Goal: Task Accomplishment & Management: Manage account settings

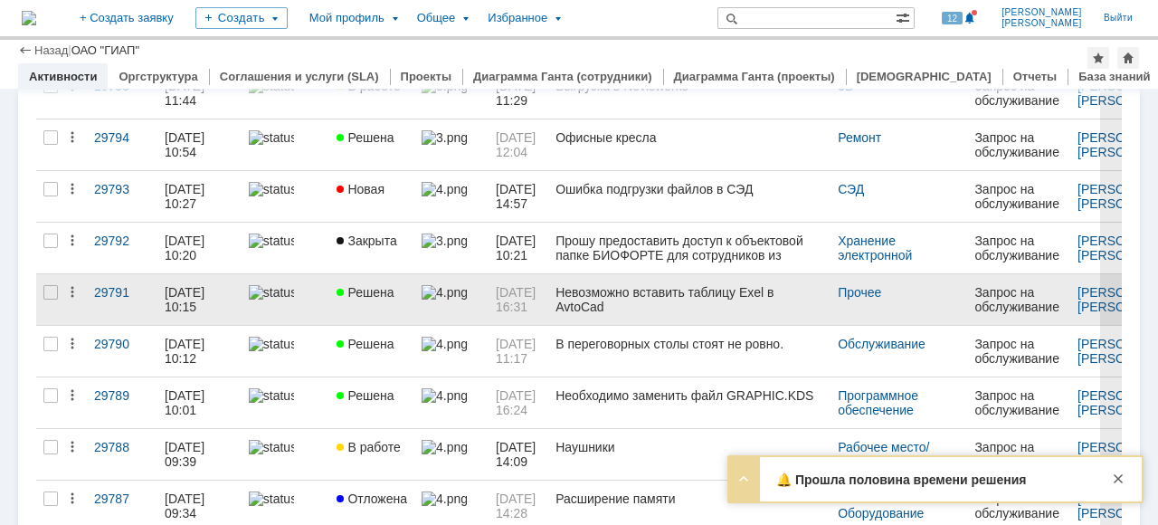
scroll to position [271, 0]
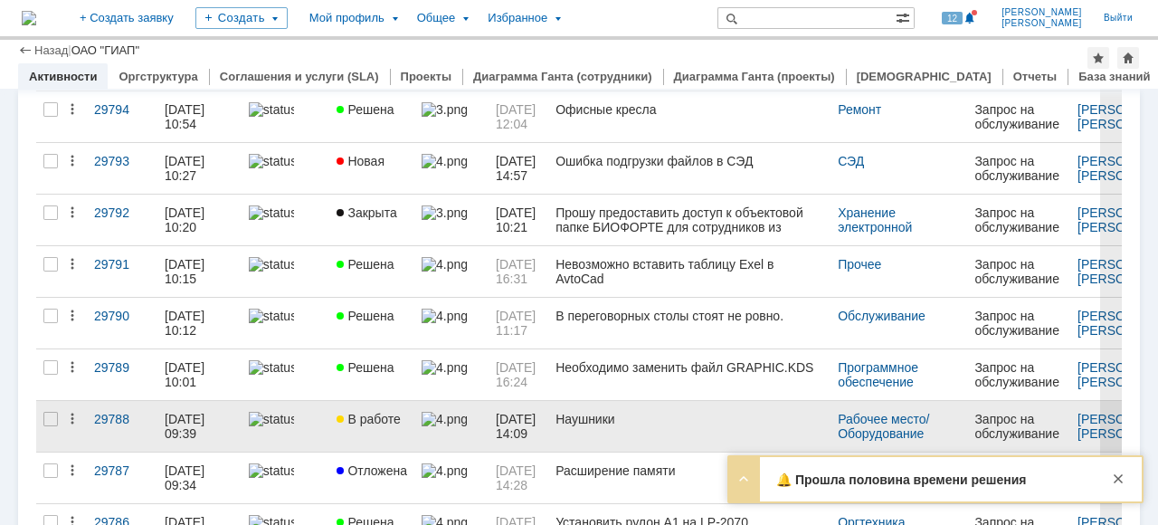
click at [385, 440] on link "В работе" at bounding box center [371, 426] width 85 height 51
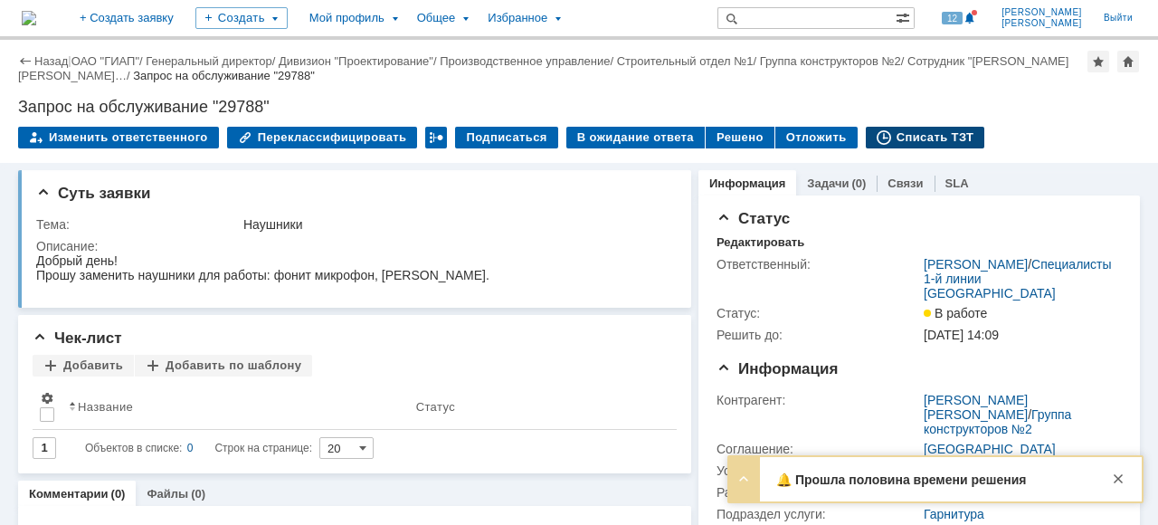
click at [927, 131] on div "Списать ТЗТ" at bounding box center [925, 138] width 119 height 22
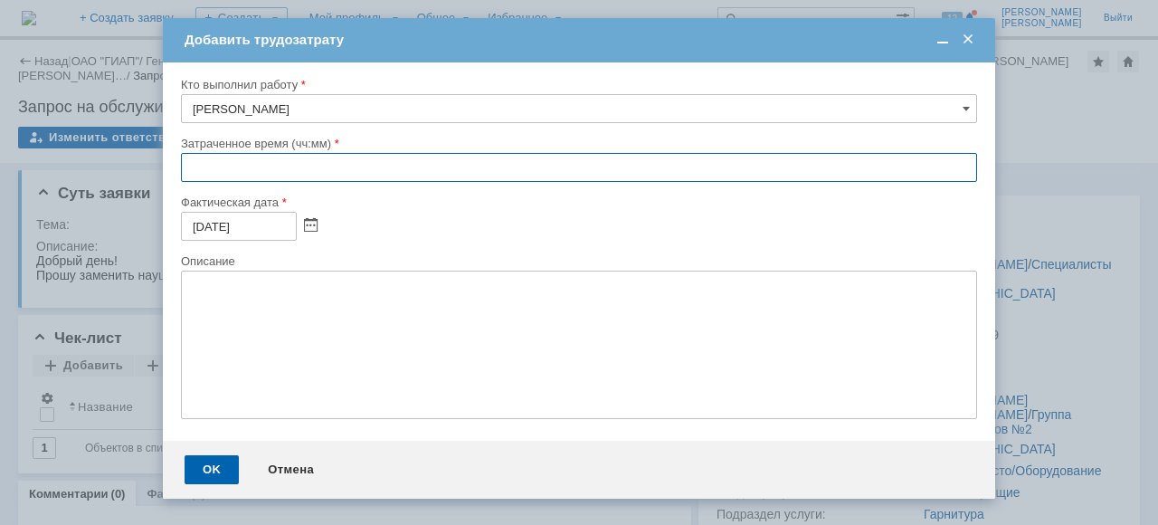
click at [189, 163] on input "text" at bounding box center [579, 167] width 796 height 29
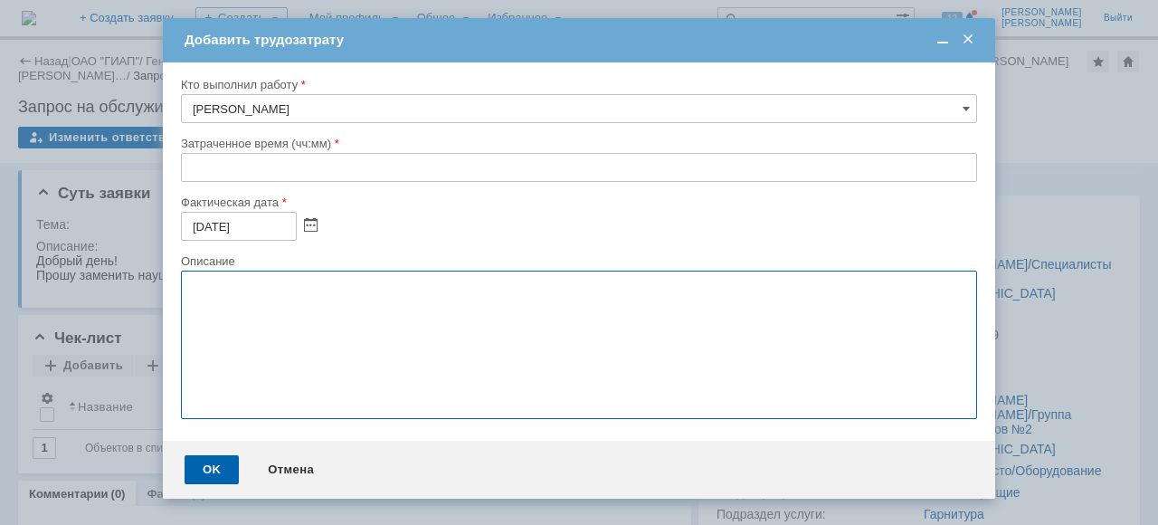
drag, startPoint x: 283, startPoint y: 429, endPoint x: 312, endPoint y: 538, distance: 113.3
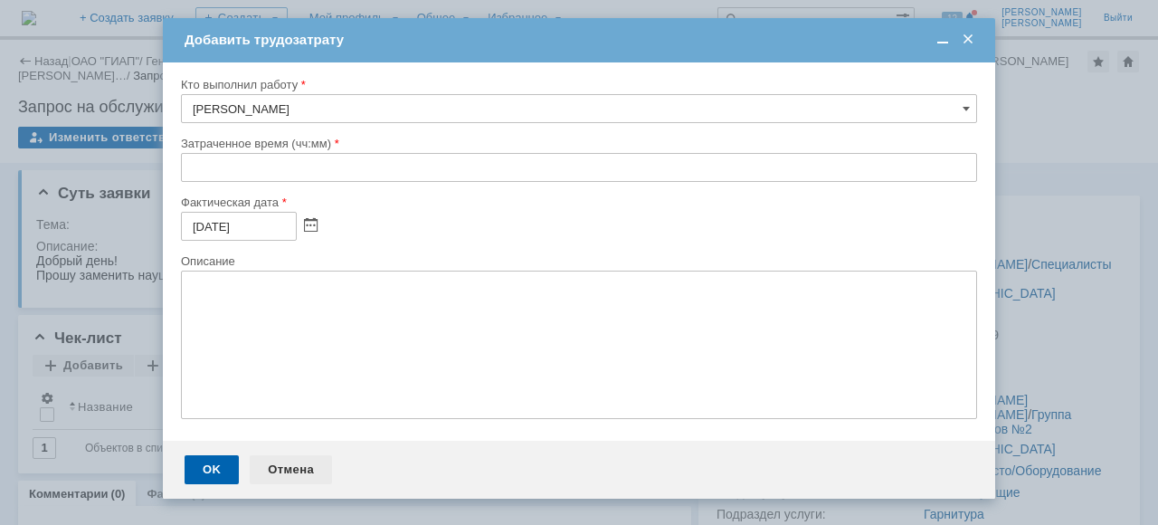
click at [293, 475] on div "Отмена" at bounding box center [291, 469] width 82 height 29
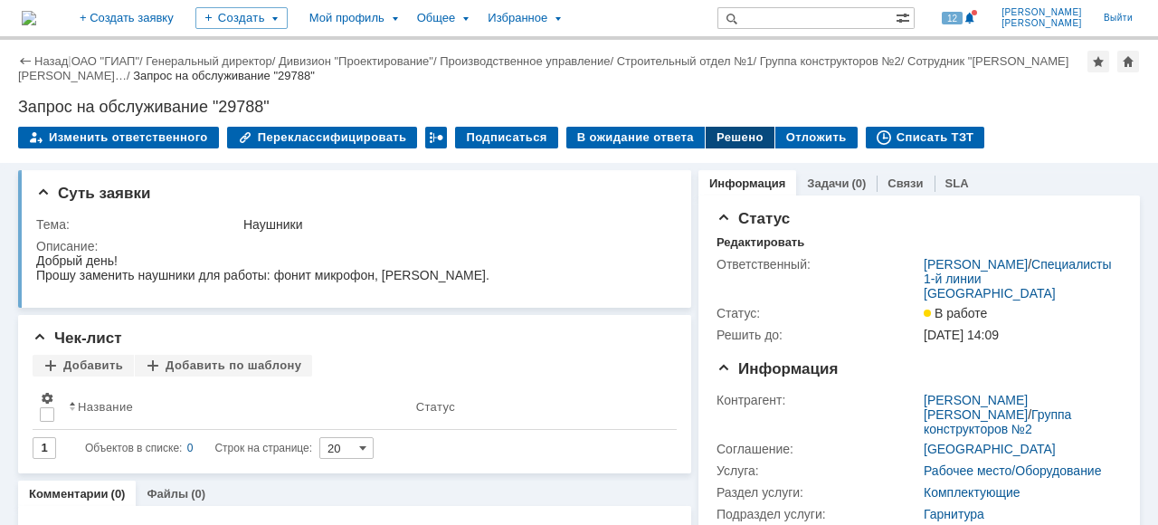
click at [706, 134] on div "Решено" at bounding box center [740, 138] width 69 height 22
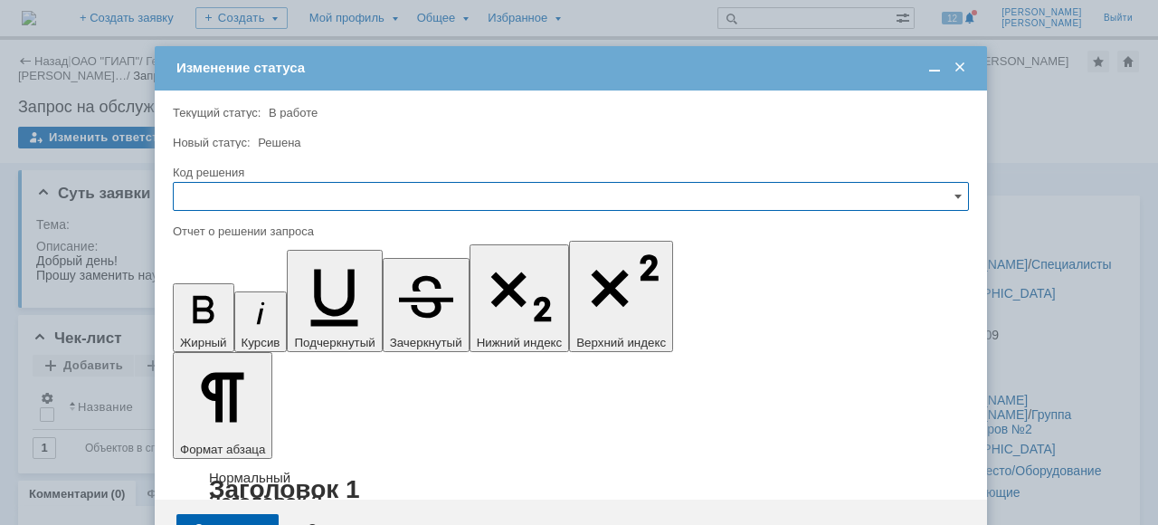
click at [221, 191] on input "text" at bounding box center [571, 196] width 796 height 29
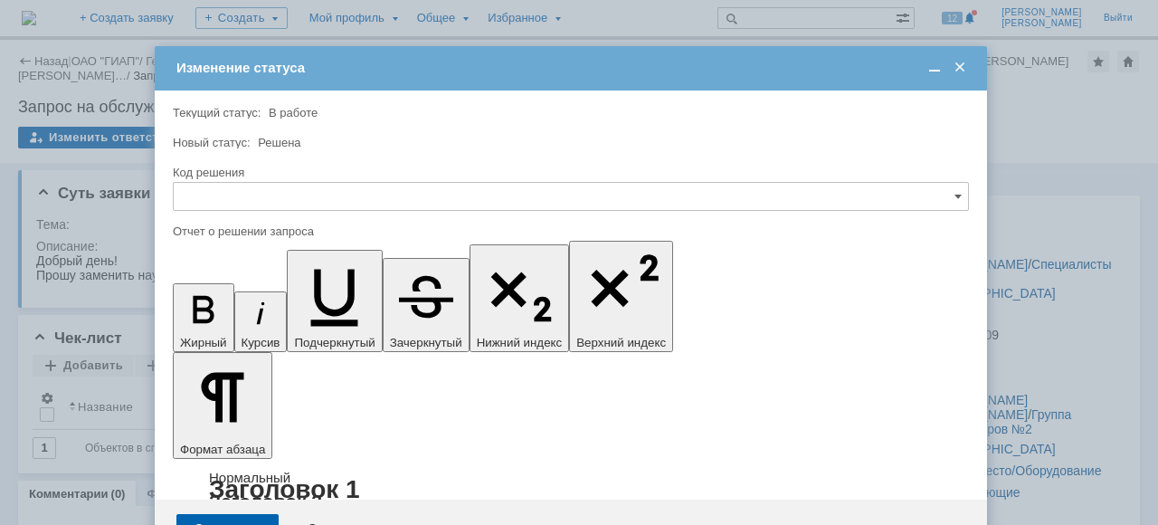
click at [226, 309] on div "Решено" at bounding box center [571, 318] width 795 height 29
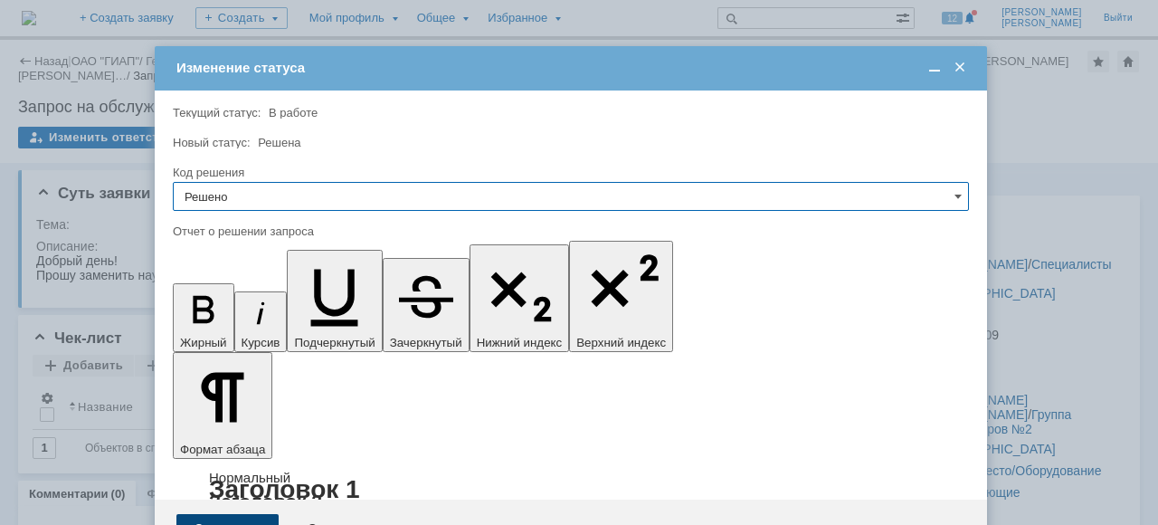
type input "Решено"
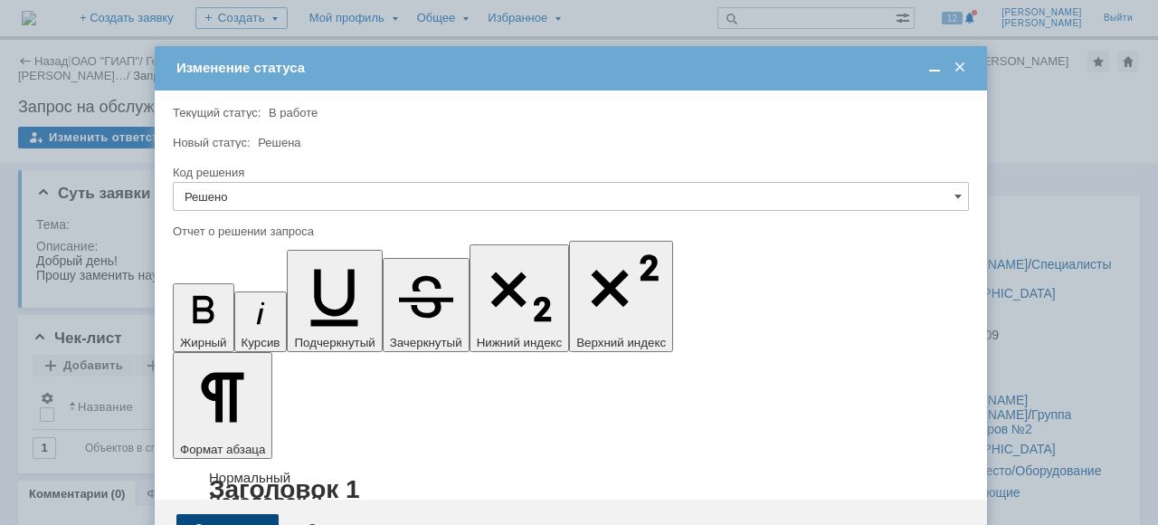
click at [245, 514] on div "Сохранить" at bounding box center [227, 528] width 102 height 29
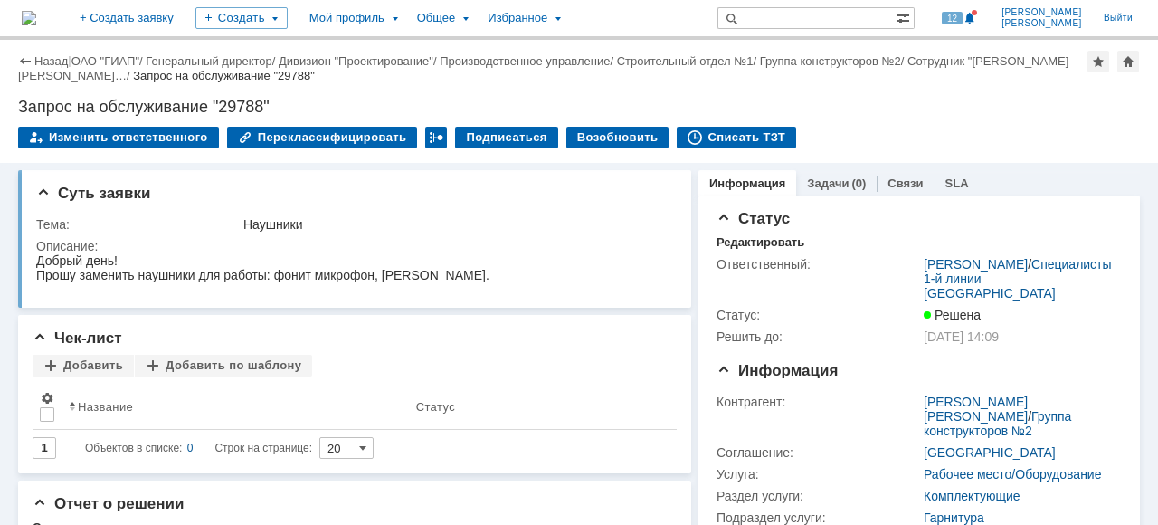
click at [104, 58] on link "ОАО "ГИАП"" at bounding box center [105, 61] width 68 height 14
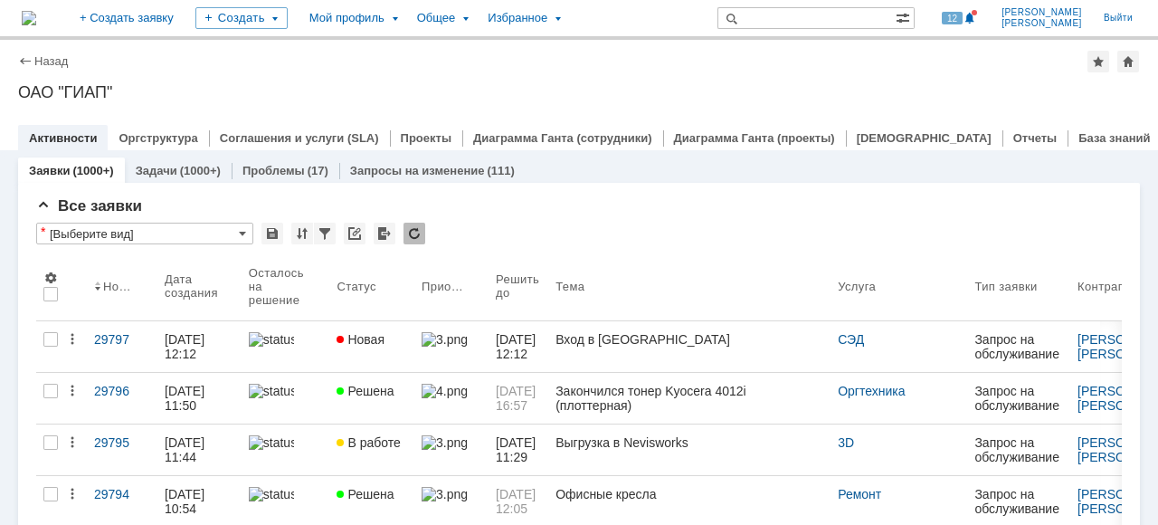
click at [349, 364] on link "Новая" at bounding box center [371, 346] width 85 height 51
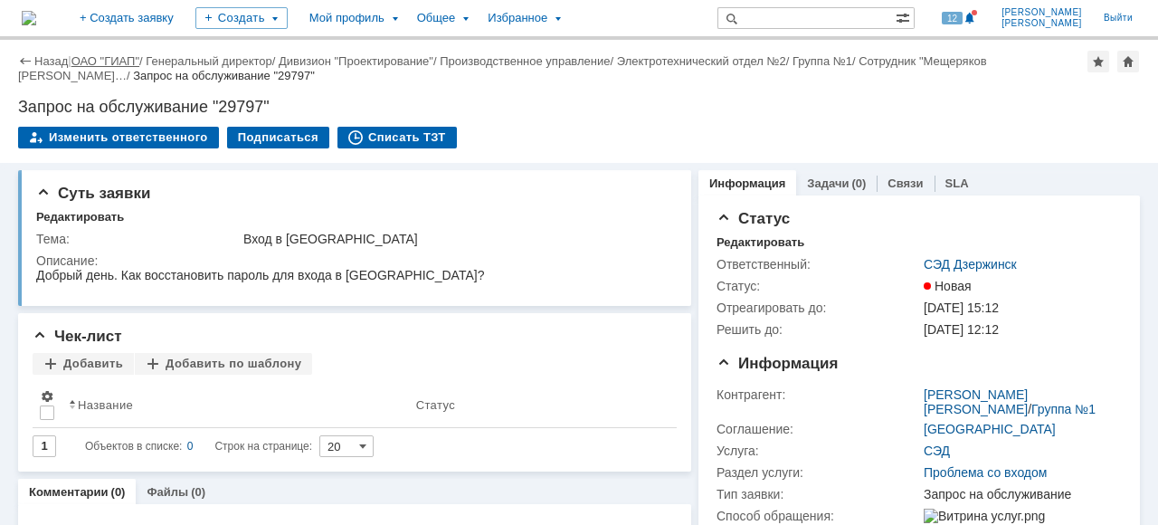
click at [103, 62] on link "ОАО "ГИАП"" at bounding box center [105, 61] width 68 height 14
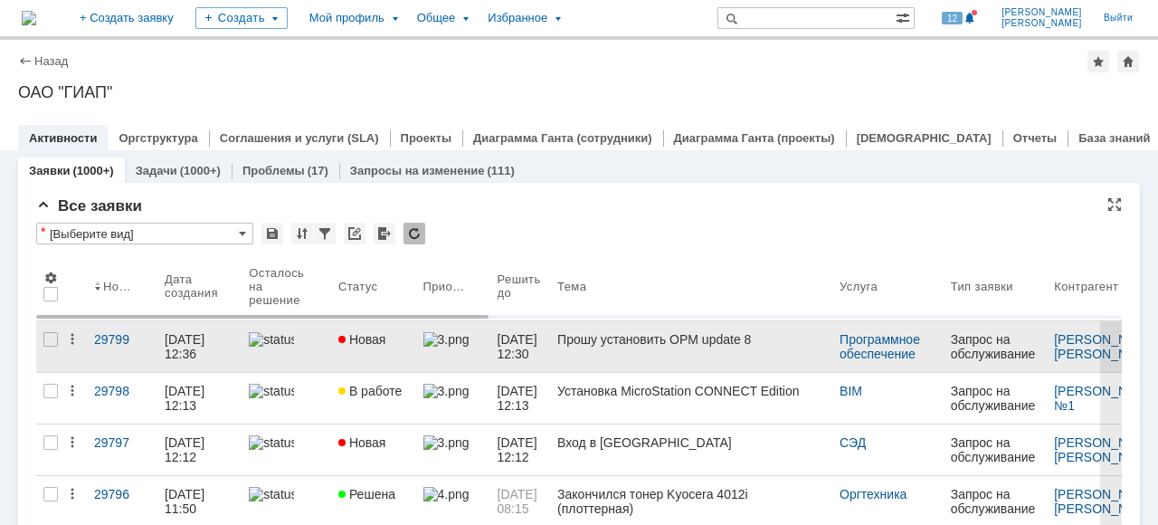
click at [423, 342] on link at bounding box center [453, 346] width 74 height 51
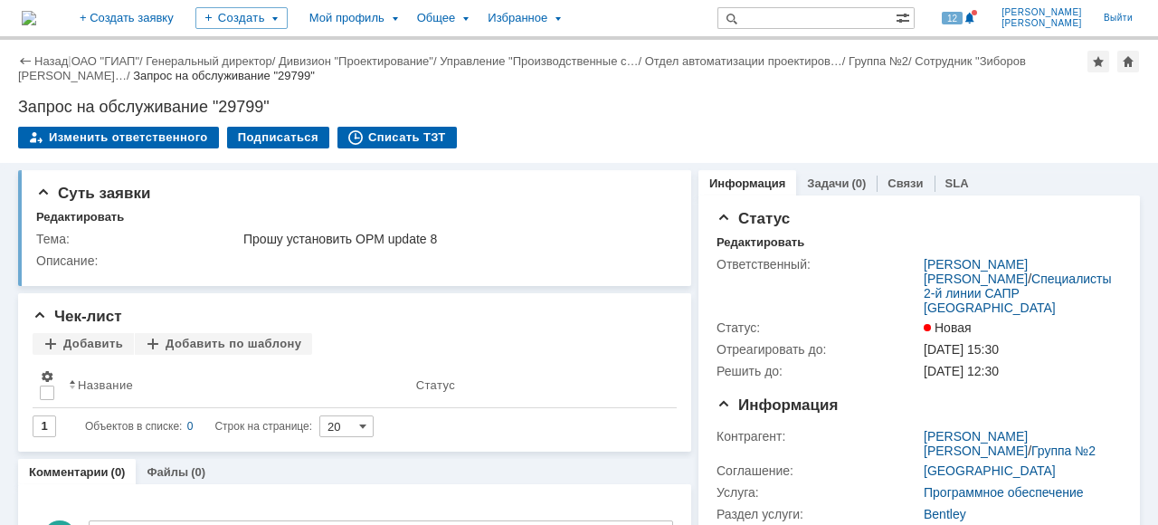
click at [117, 52] on div "Назад | ОАО "ГИАП" / Генеральный директор / Дивизион "Проектирование" / Управле…" at bounding box center [579, 69] width 1122 height 36
click at [118, 56] on link "ОАО "ГИАП"" at bounding box center [105, 61] width 68 height 14
